Goal: Task Accomplishment & Management: Use online tool/utility

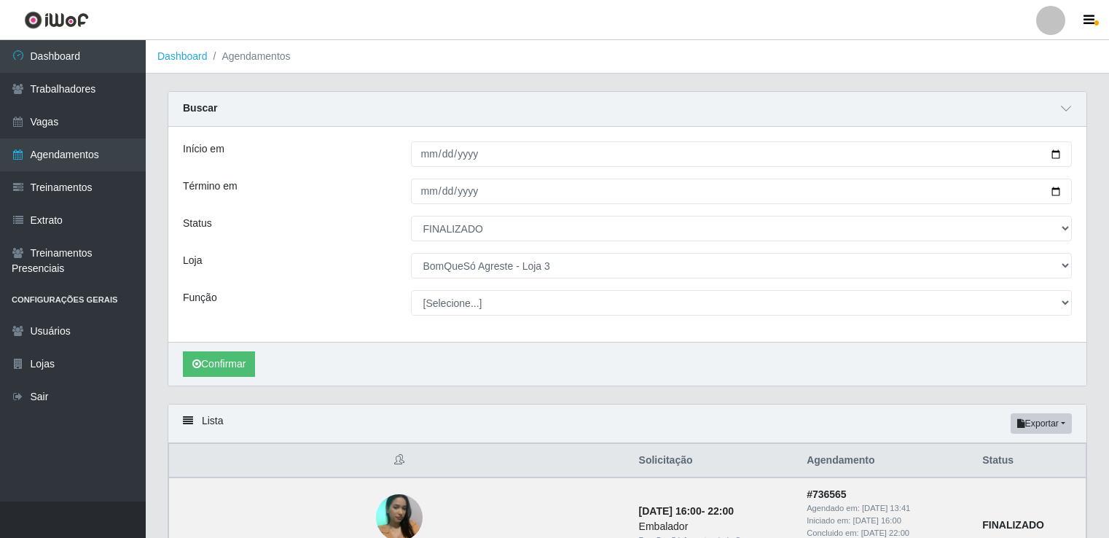
select select "FINALIZADO"
select select "215"
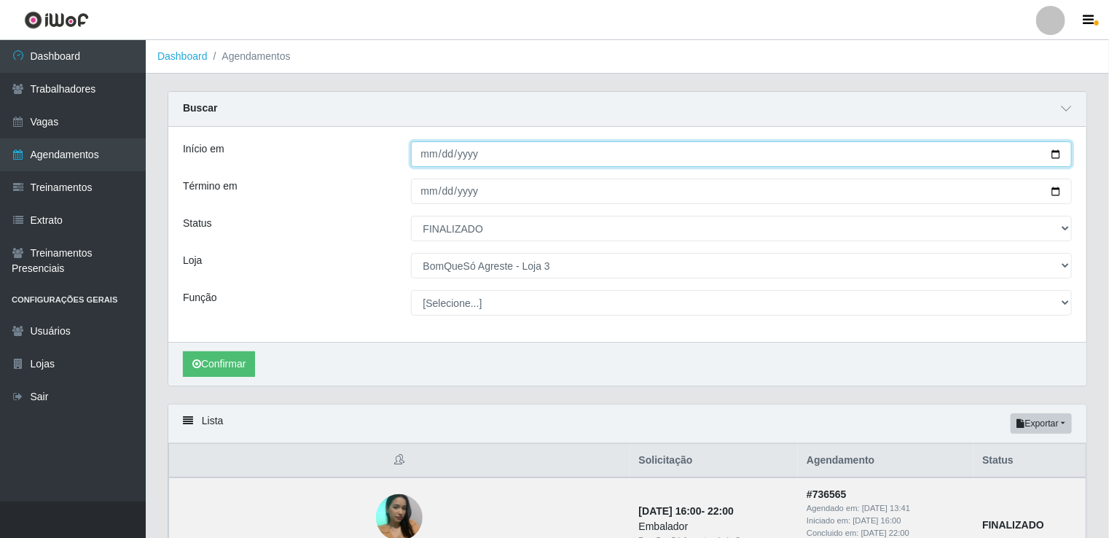
click at [433, 152] on input "[DATE]" at bounding box center [742, 154] width 662 height 26
type input "[DATE]"
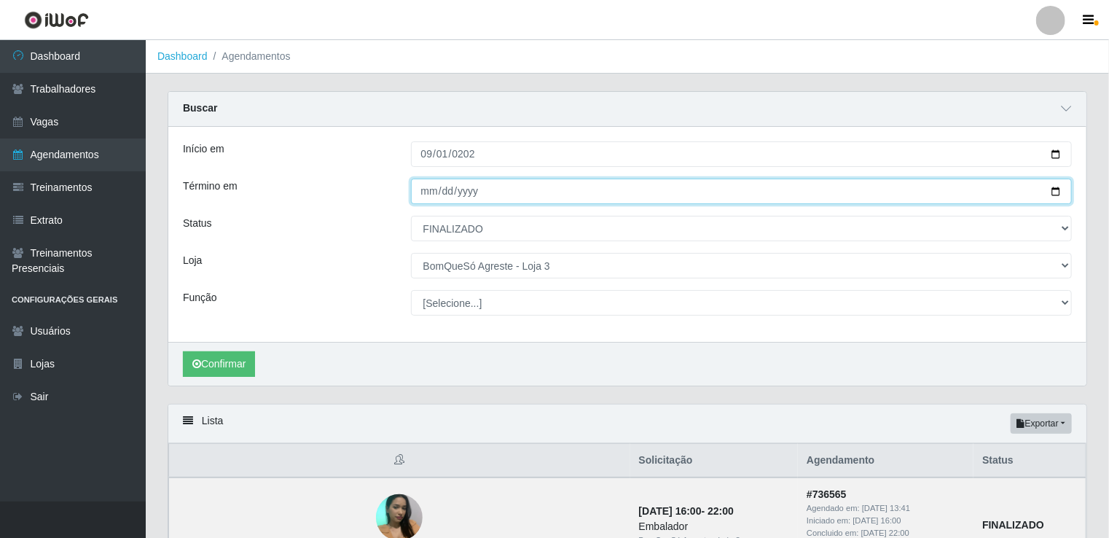
click at [429, 189] on input "[DATE]" at bounding box center [742, 192] width 662 height 26
type input "[DATE]"
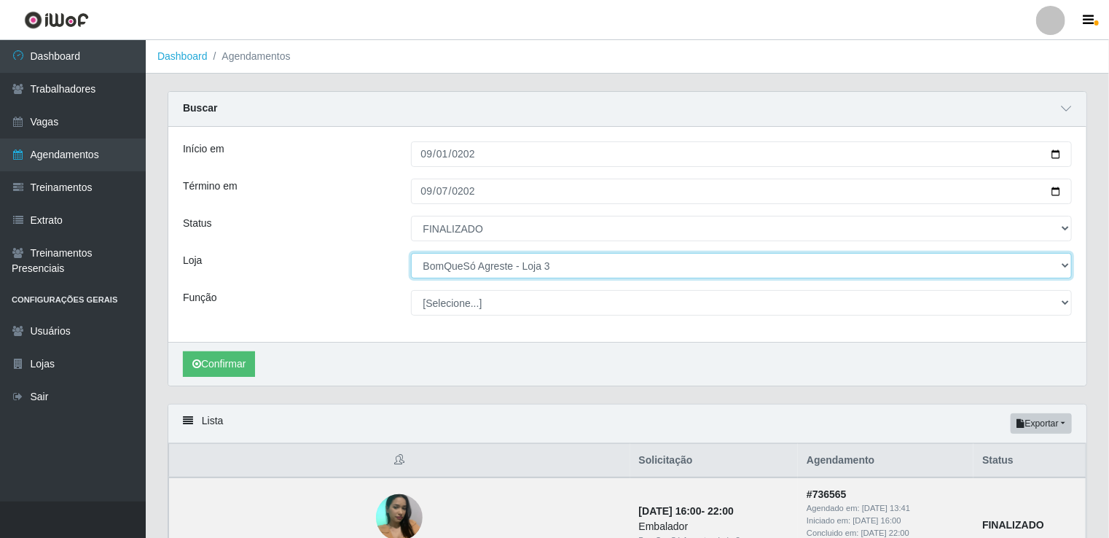
click at [489, 268] on select "[Selecione...] BomQueSó Agreste - Loja 1 BomQueSó Agreste - Loja 2 BomQueSó Agr…" at bounding box center [742, 266] width 662 height 26
click at [411, 253] on select "[Selecione...] BomQueSó Agreste - Loja 1 BomQueSó Agreste - Loja 2 BomQueSó Agr…" at bounding box center [742, 266] width 662 height 26
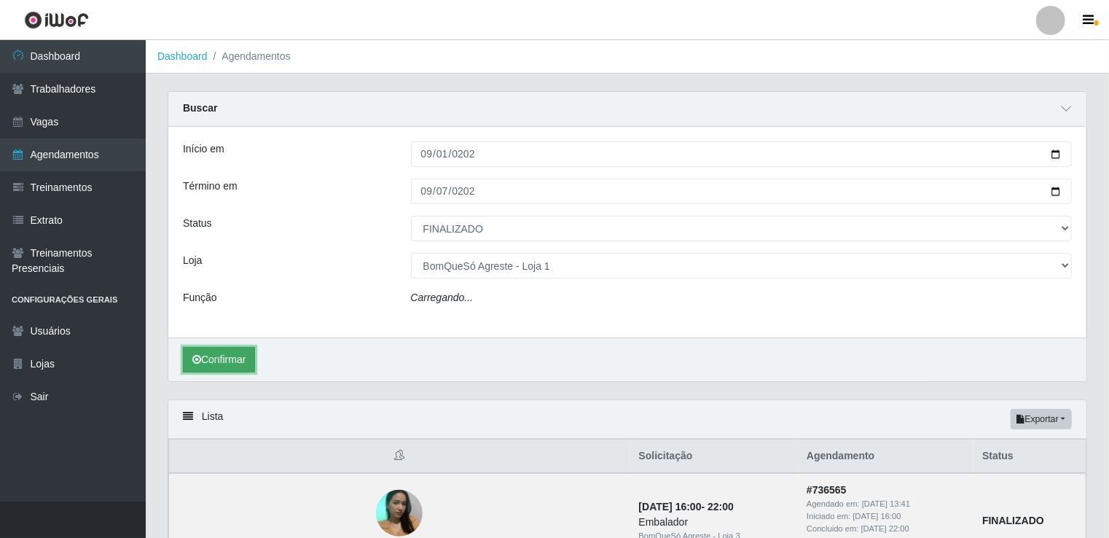
click at [213, 362] on button "Confirmar" at bounding box center [219, 360] width 72 height 26
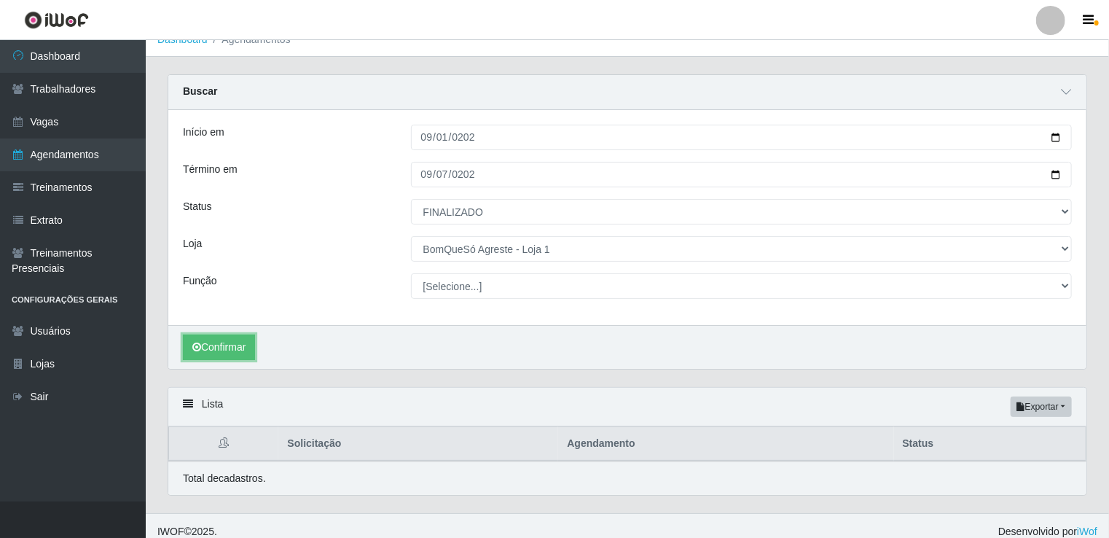
scroll to position [26, 0]
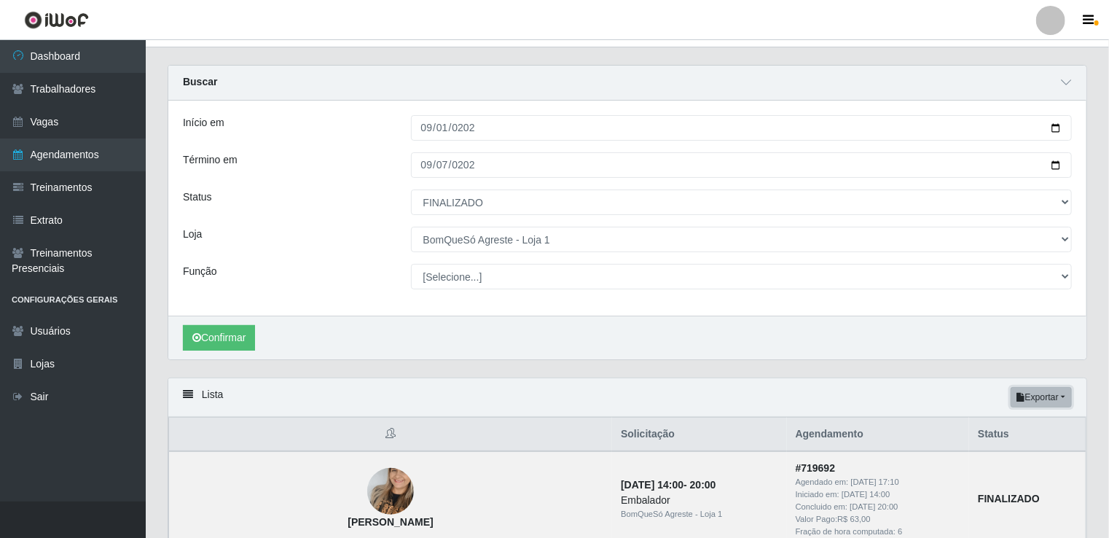
click at [1043, 406] on button "Exportar" at bounding box center [1041, 397] width 61 height 20
click at [1019, 451] on button "Excel" at bounding box center [1015, 455] width 115 height 30
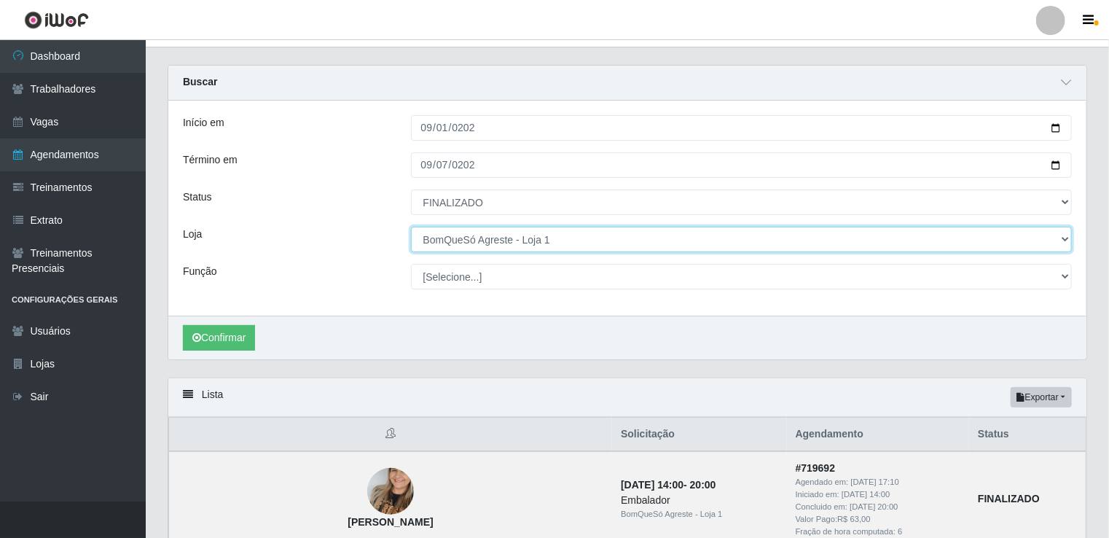
click at [498, 246] on select "[Selecione...] BomQueSó Agreste - Loja 1 BomQueSó Agreste - Loja 2 BomQueSó Agr…" at bounding box center [742, 240] width 662 height 26
click at [411, 227] on select "[Selecione...] BomQueSó Agreste - Loja 1 BomQueSó Agreste - Loja 2 BomQueSó Agr…" at bounding box center [742, 240] width 662 height 26
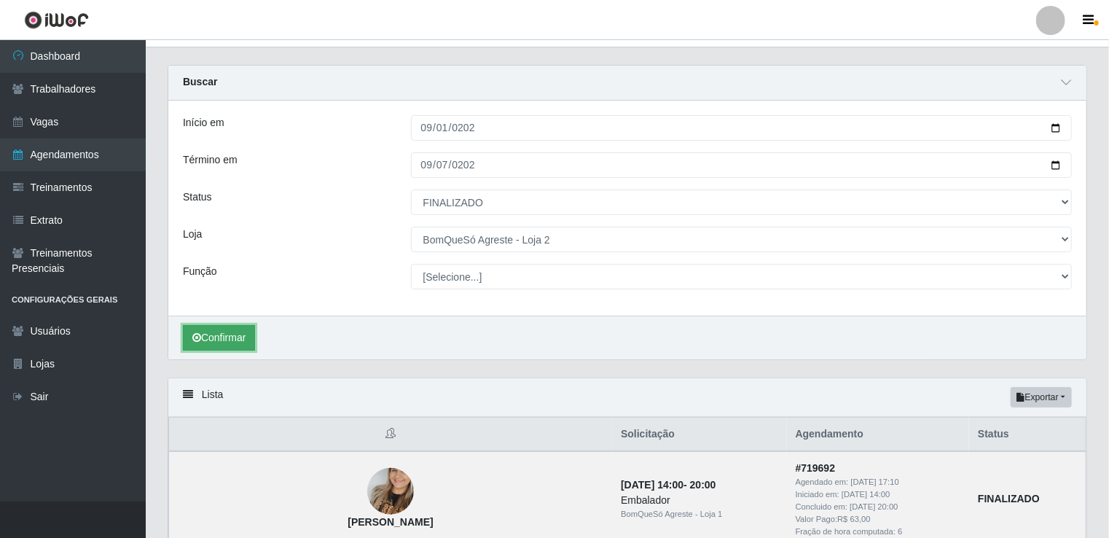
click at [218, 347] on button "Confirmar" at bounding box center [219, 338] width 72 height 26
click at [1061, 396] on button "Exportar" at bounding box center [1041, 397] width 61 height 20
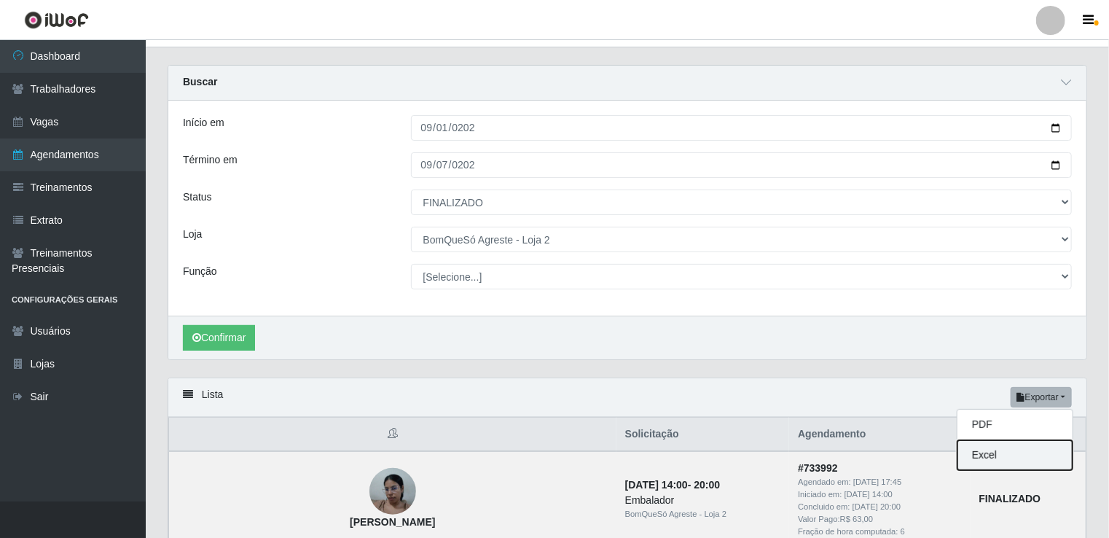
click at [1015, 453] on button "Excel" at bounding box center [1015, 455] width 115 height 30
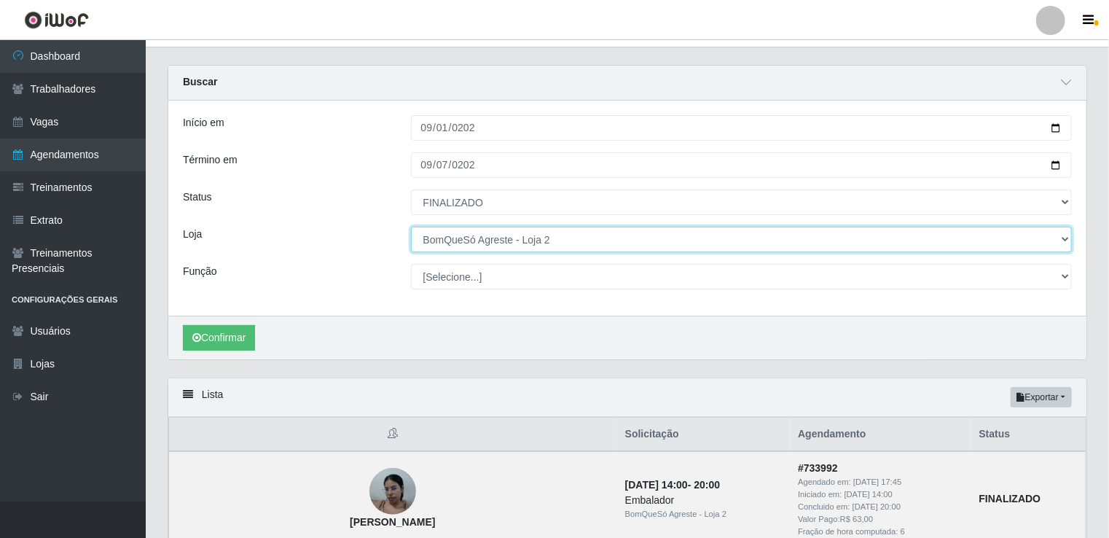
click at [549, 242] on select "[Selecione...] BomQueSó Agreste - Loja 1 BomQueSó Agreste - Loja 2 BomQueSó Agr…" at bounding box center [742, 240] width 662 height 26
select select "215"
click at [411, 227] on select "[Selecione...] BomQueSó Agreste - Loja 1 BomQueSó Agreste - Loja 2 BomQueSó Agr…" at bounding box center [742, 240] width 662 height 26
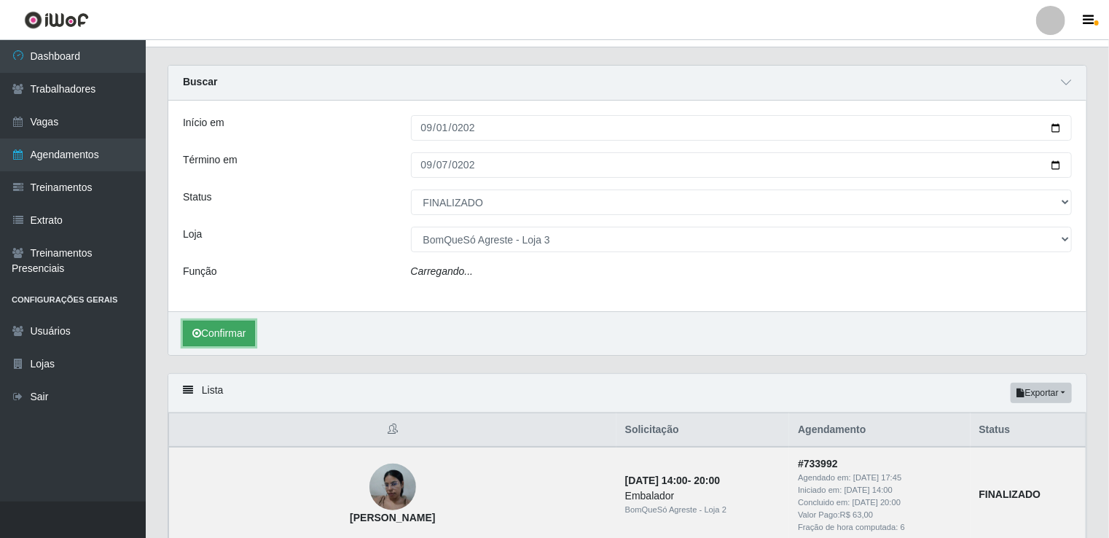
click at [229, 334] on button "Confirmar" at bounding box center [219, 334] width 72 height 26
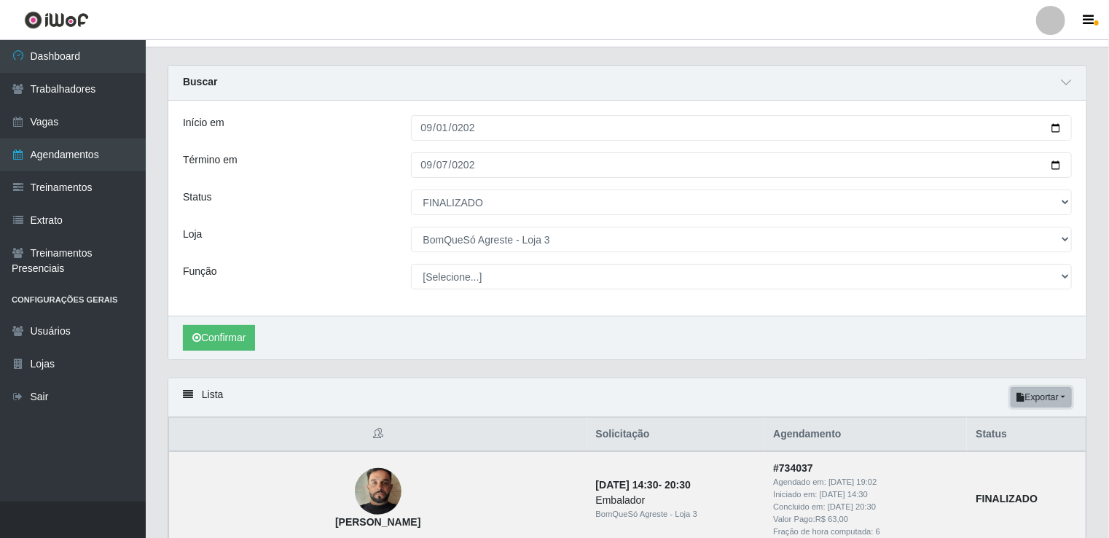
click at [1061, 400] on button "Exportar" at bounding box center [1041, 397] width 61 height 20
click at [1002, 451] on button "Excel" at bounding box center [1015, 455] width 115 height 30
